Goal: Register for event/course

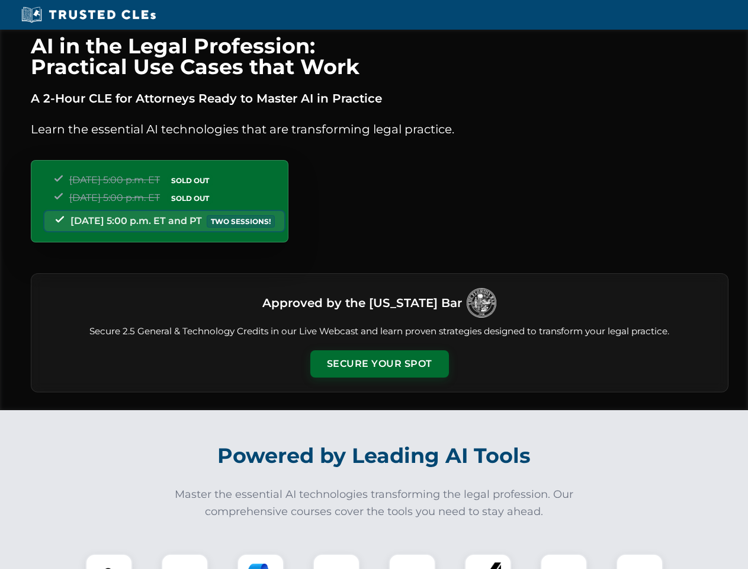
click at [379, 364] on button "Secure Your Spot" at bounding box center [380, 363] width 139 height 27
click at [109, 561] on img at bounding box center [109, 577] width 34 height 34
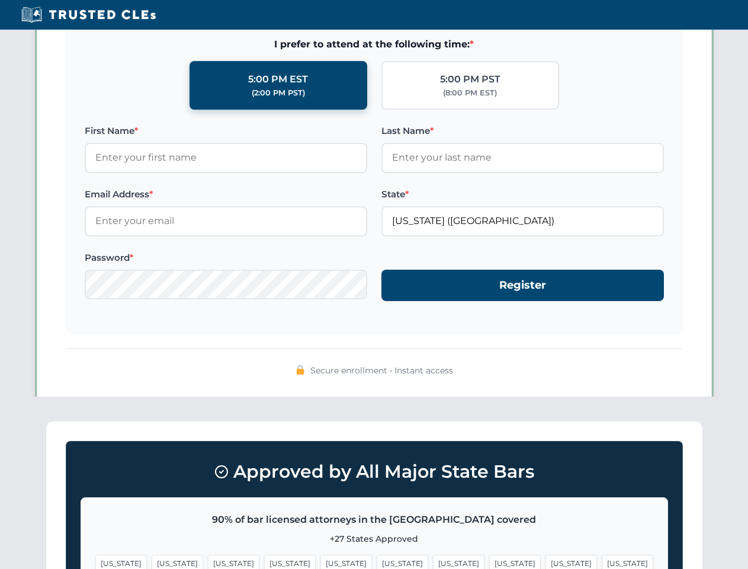
click at [433, 561] on span "[US_STATE]" at bounding box center [459, 563] width 52 height 17
click at [546, 561] on span "[US_STATE]" at bounding box center [572, 563] width 52 height 17
